Goal: Navigation & Orientation: Find specific page/section

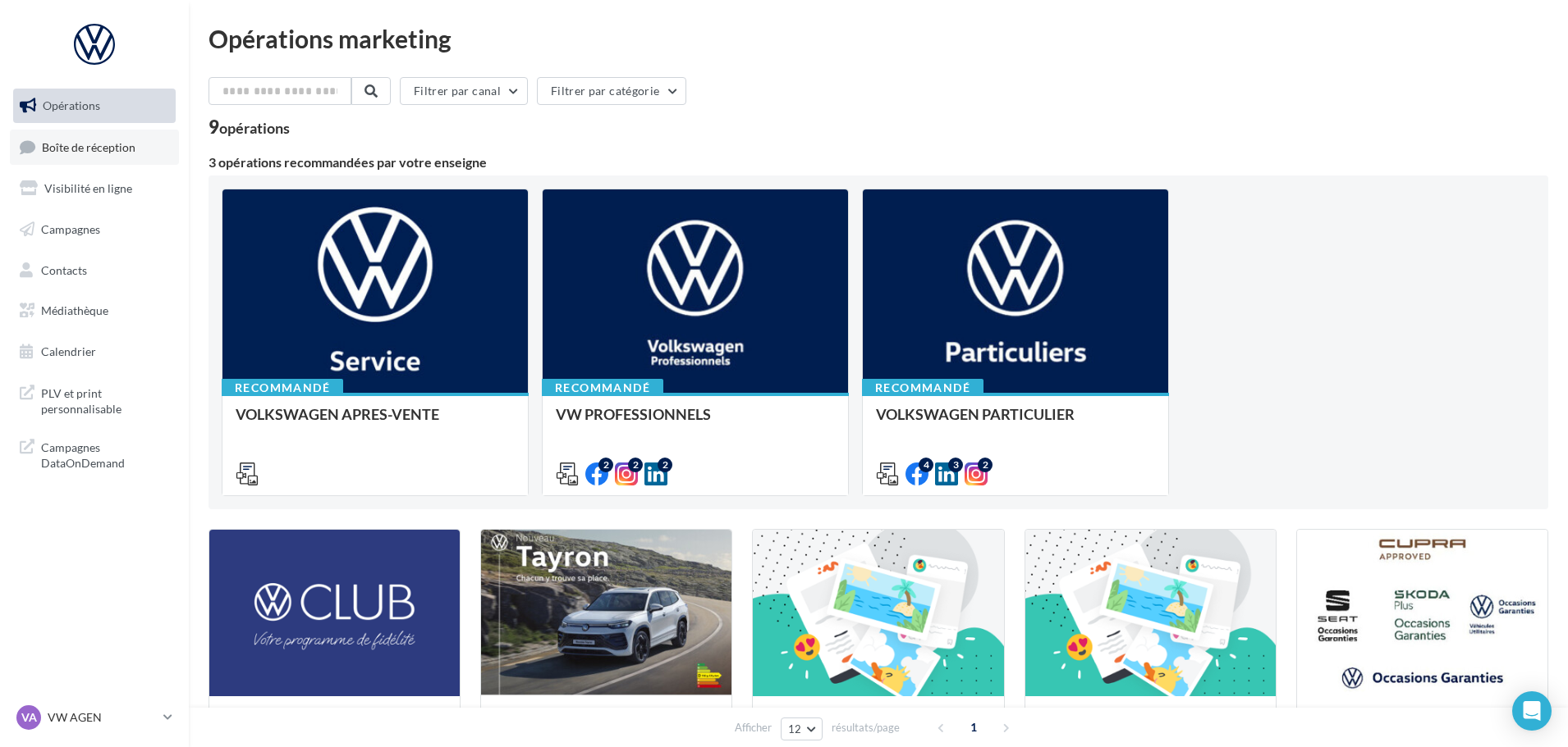
click at [95, 155] on link "Boîte de réception" at bounding box center [94, 146] width 169 height 35
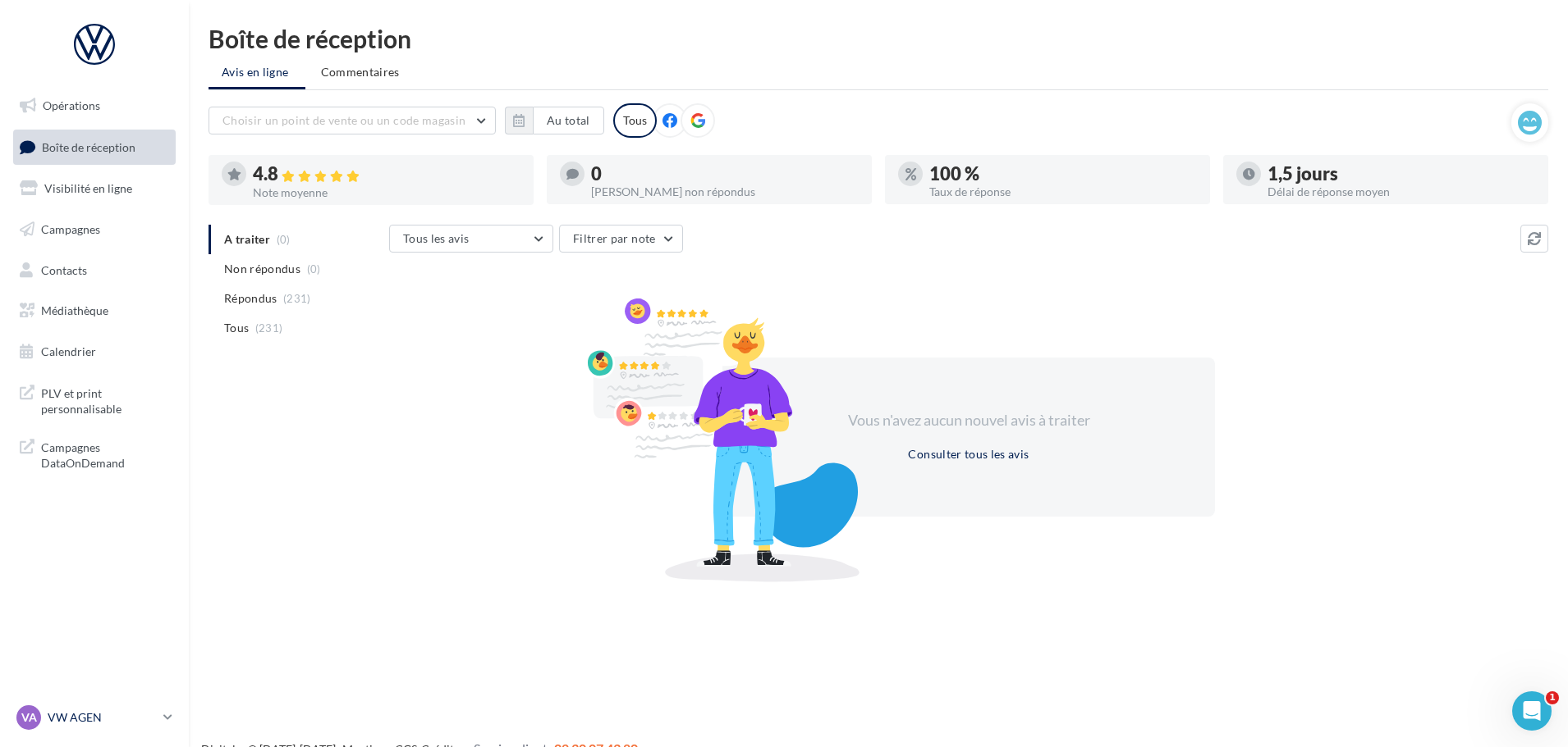
click at [162, 719] on link "VA VW AGEN vw-agen-sdes" at bounding box center [95, 717] width 163 height 32
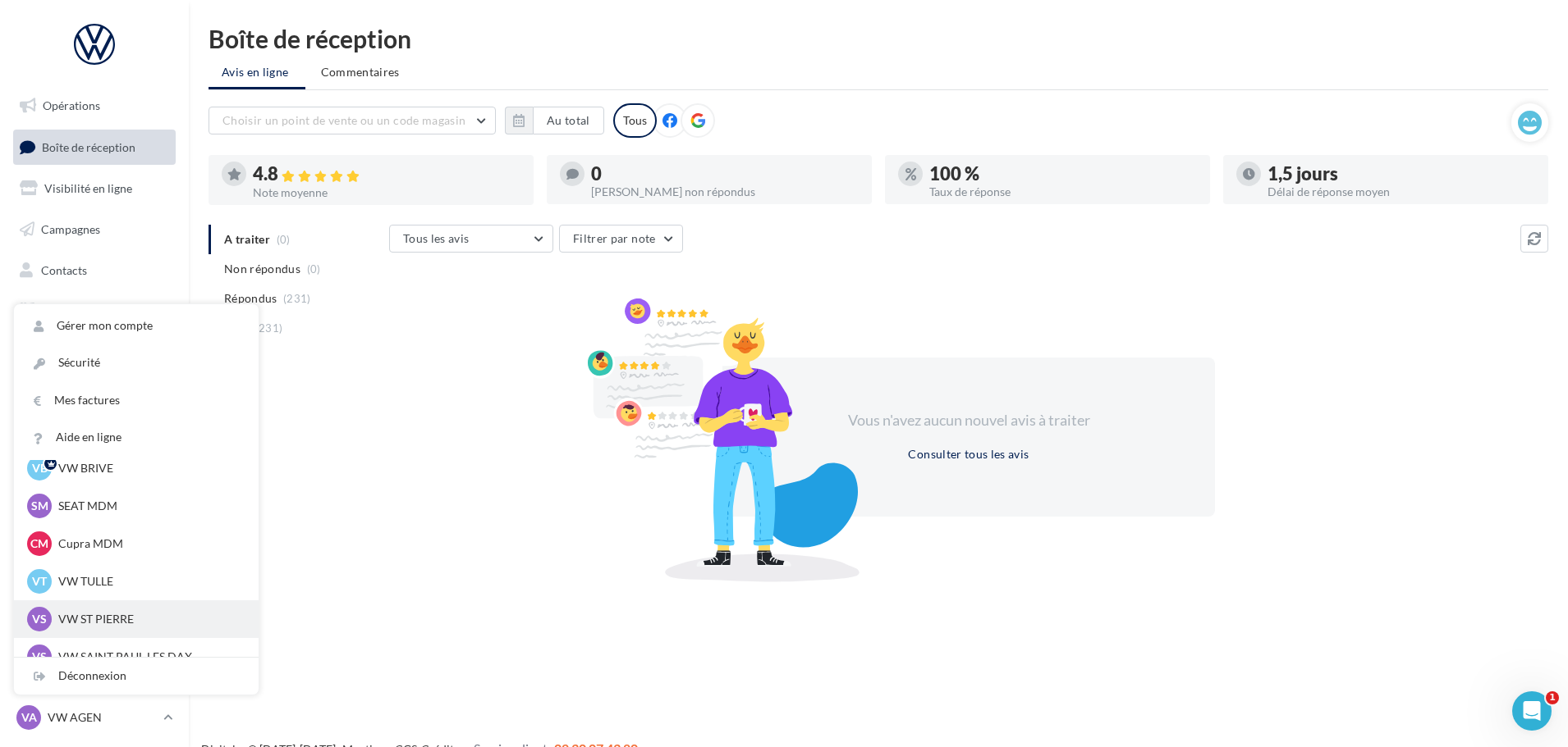
scroll to position [151, 0]
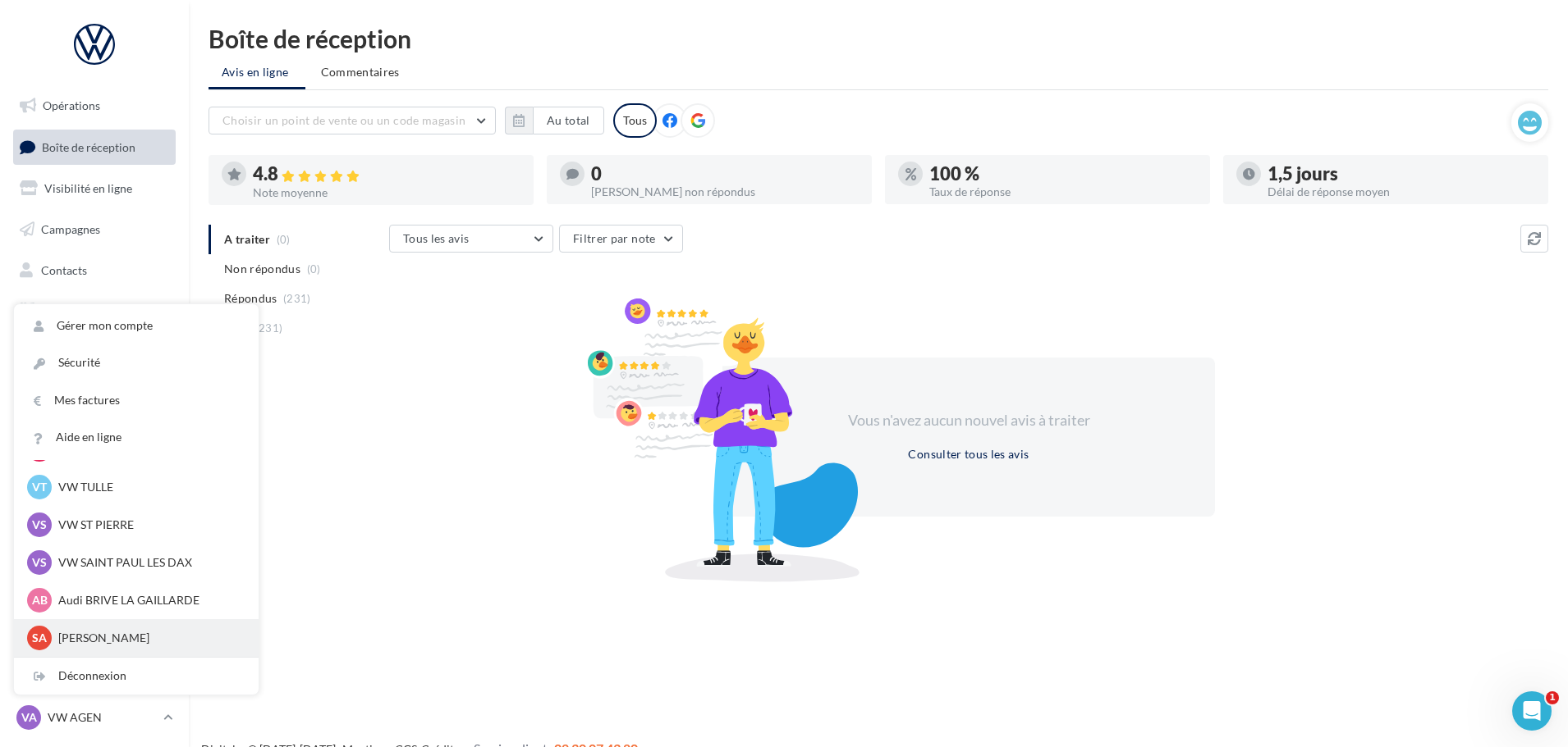
click at [129, 629] on div "SA [PERSON_NAME] sk-agen-sdes" at bounding box center [136, 638] width 219 height 24
